Goal: Transaction & Acquisition: Purchase product/service

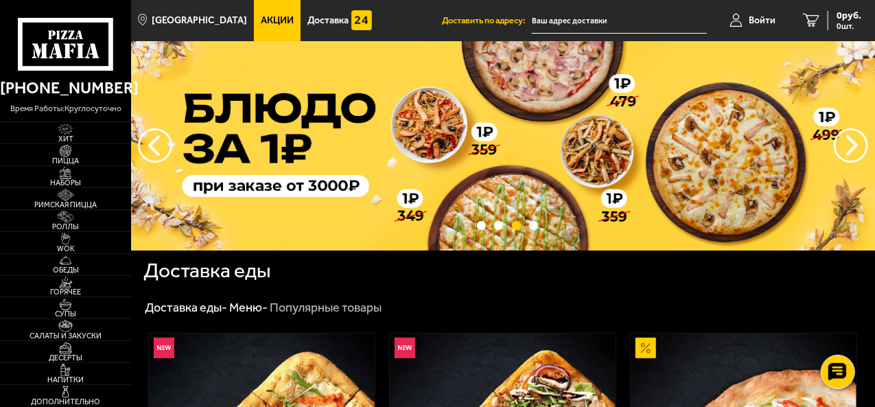
click at [268, 18] on span "Акции" at bounding box center [277, 21] width 33 height 10
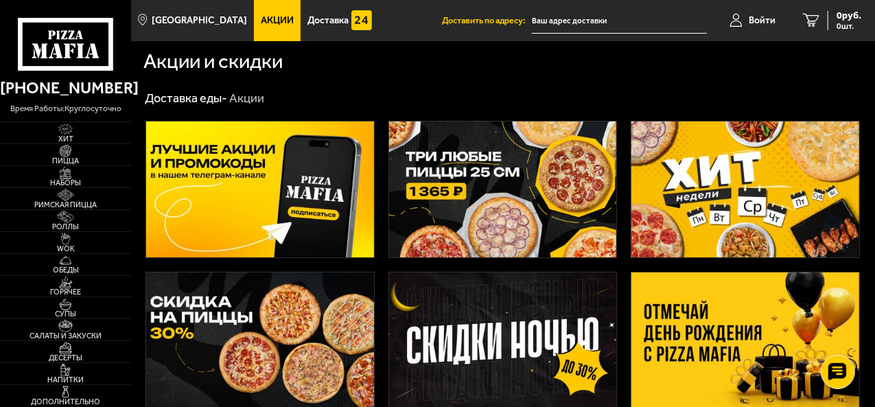
click at [547, 185] on img at bounding box center [503, 189] width 228 height 136
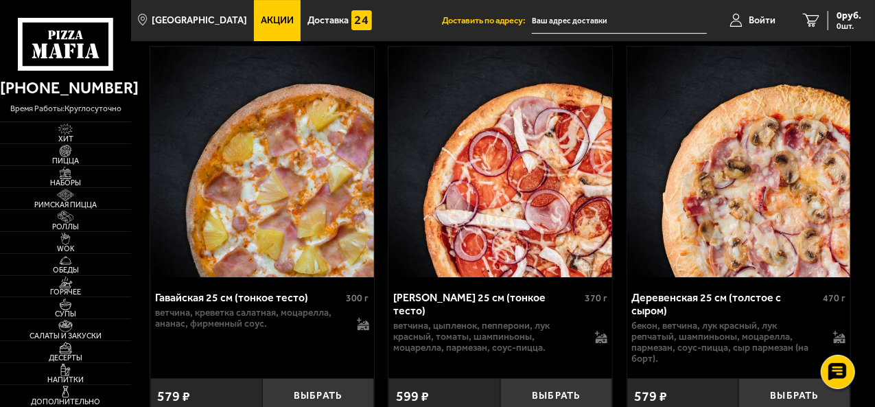
scroll to position [2746, 0]
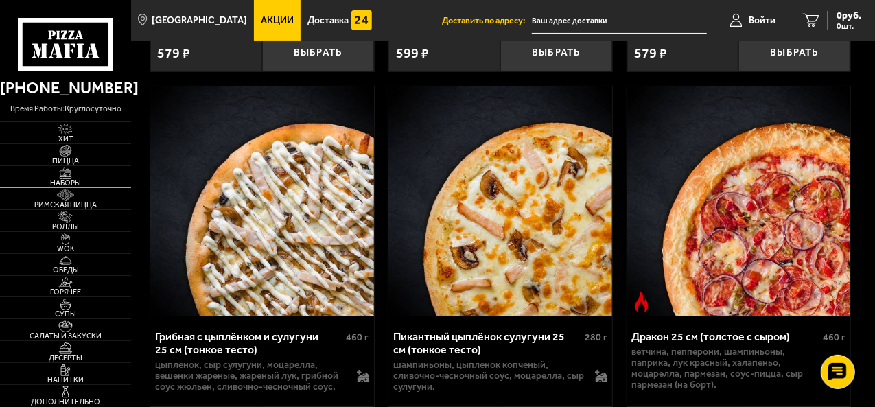
click at [66, 173] on img at bounding box center [65, 173] width 35 height 12
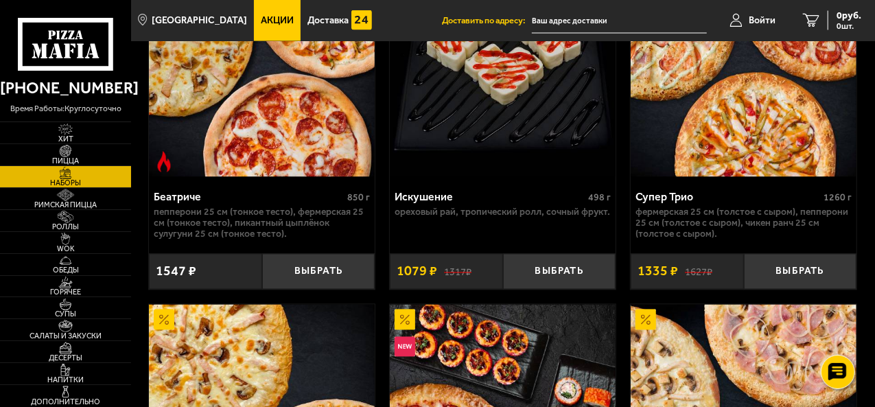
scroll to position [1236, 0]
